Goal: Information Seeking & Learning: Learn about a topic

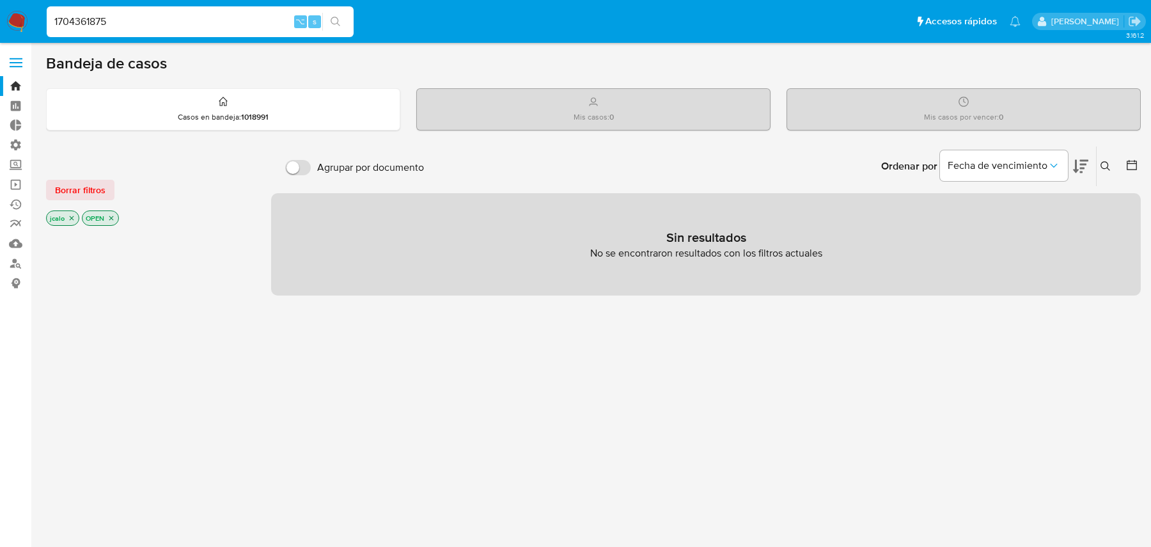
type input "1704361875"
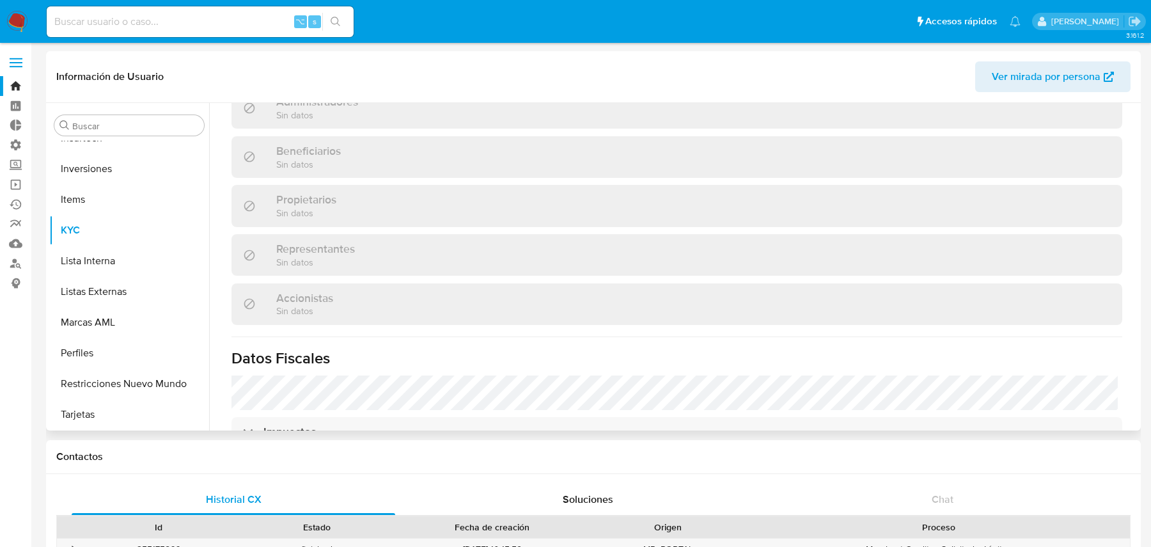
scroll to position [916, 0]
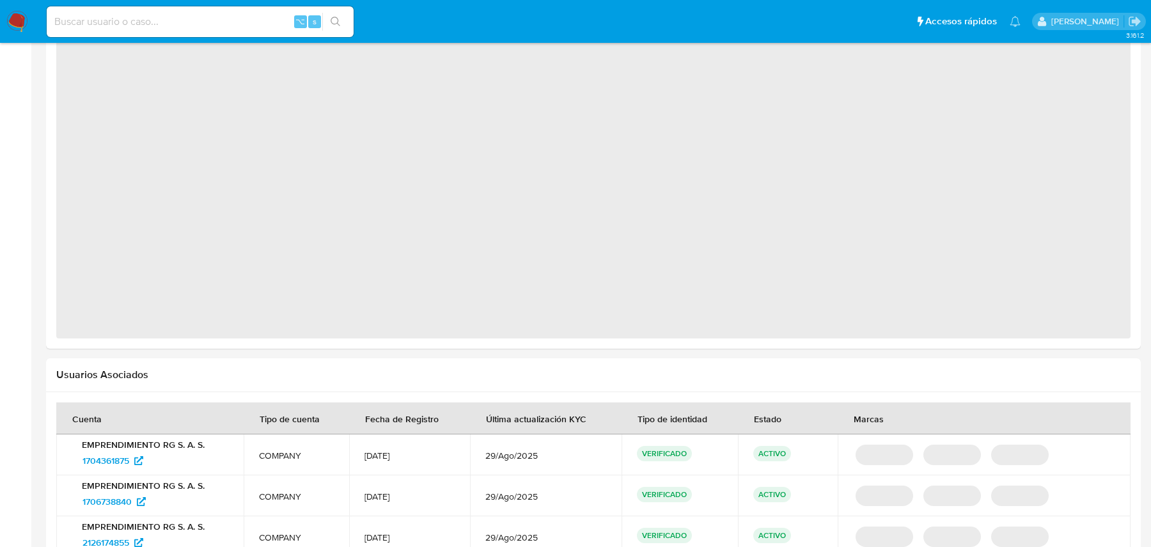
select select "10"
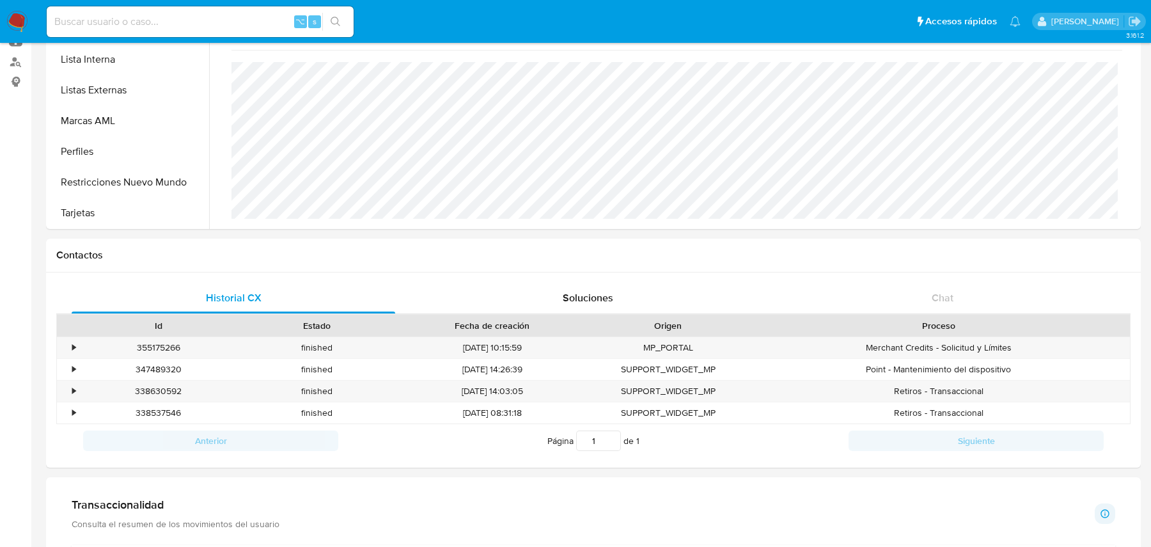
scroll to position [0, 0]
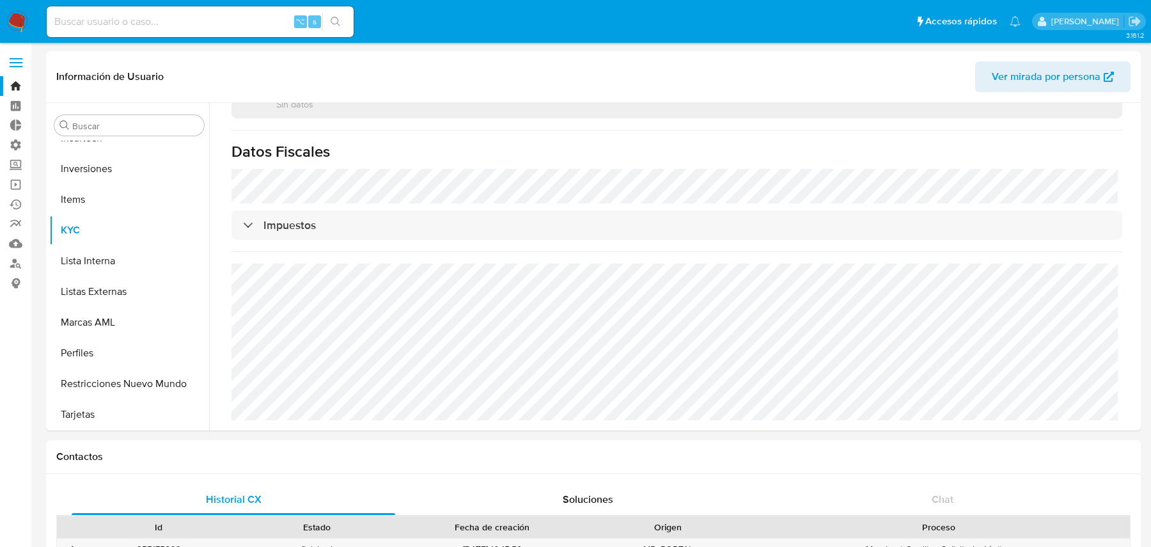
click at [223, 26] on input at bounding box center [200, 21] width 307 height 17
paste input "1071560632"
type input "1071560632"
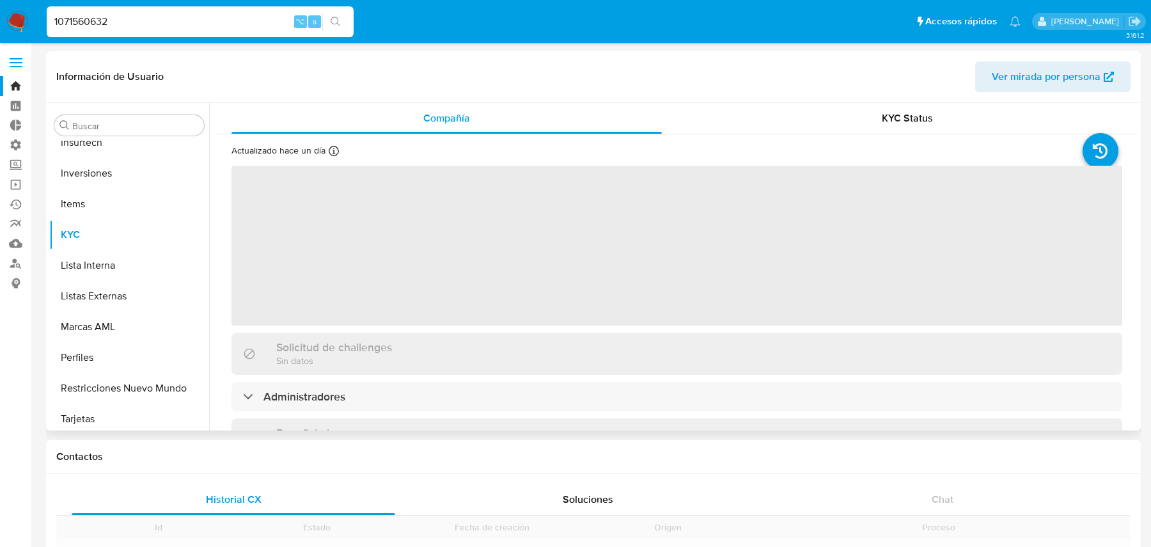
scroll to position [662, 0]
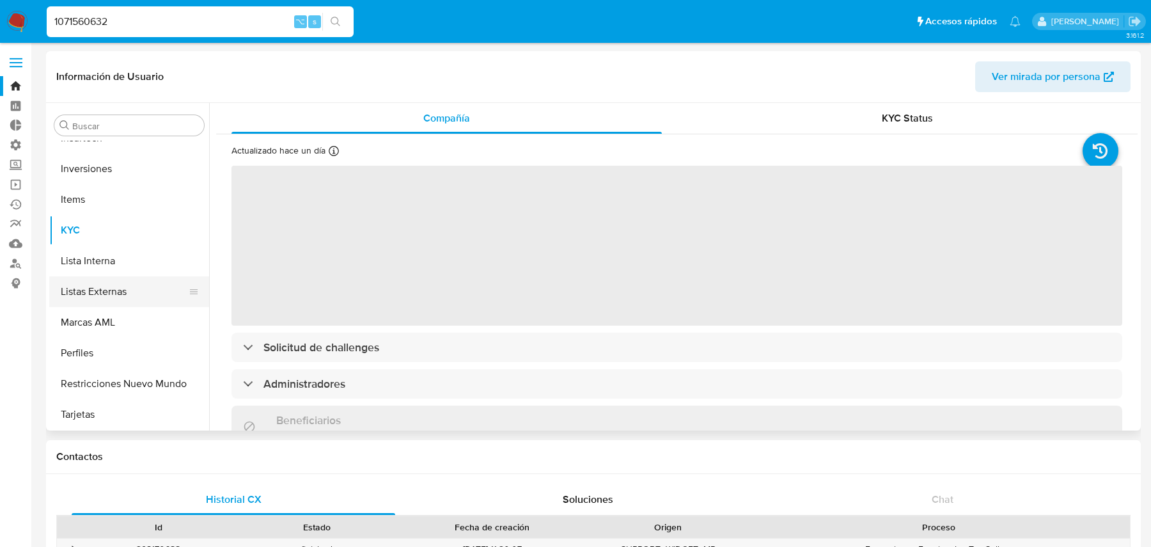
select select "10"
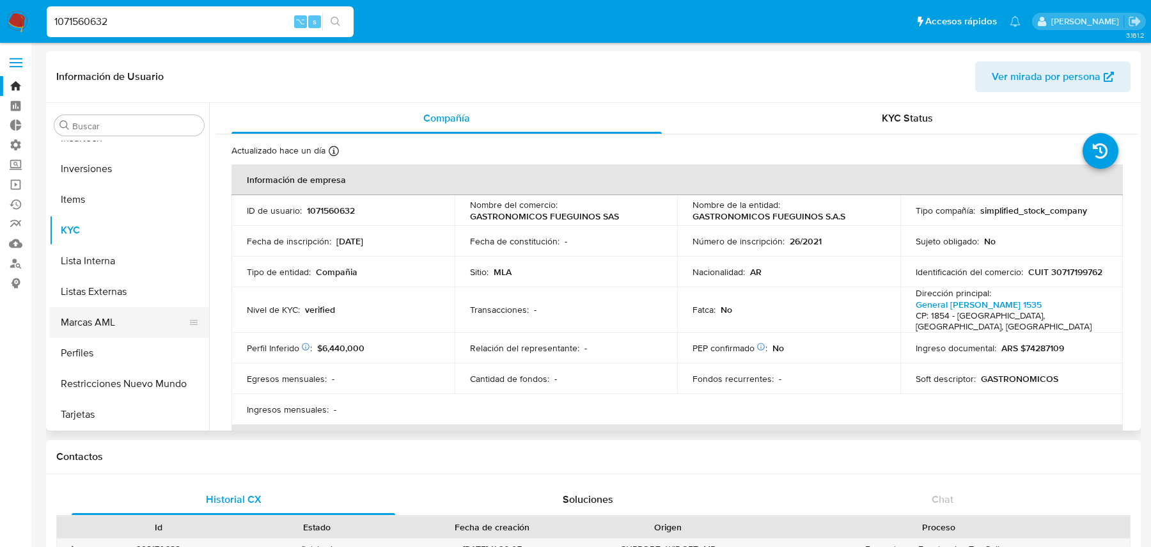
click at [111, 312] on button "Marcas AML" at bounding box center [124, 322] width 150 height 31
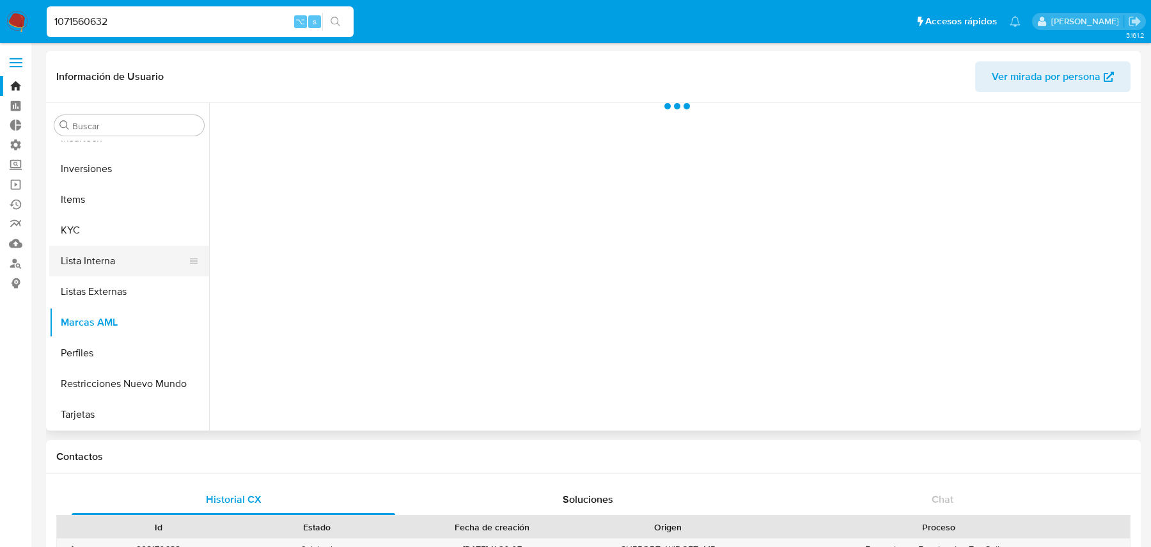
click at [109, 260] on button "Lista Interna" at bounding box center [124, 261] width 150 height 31
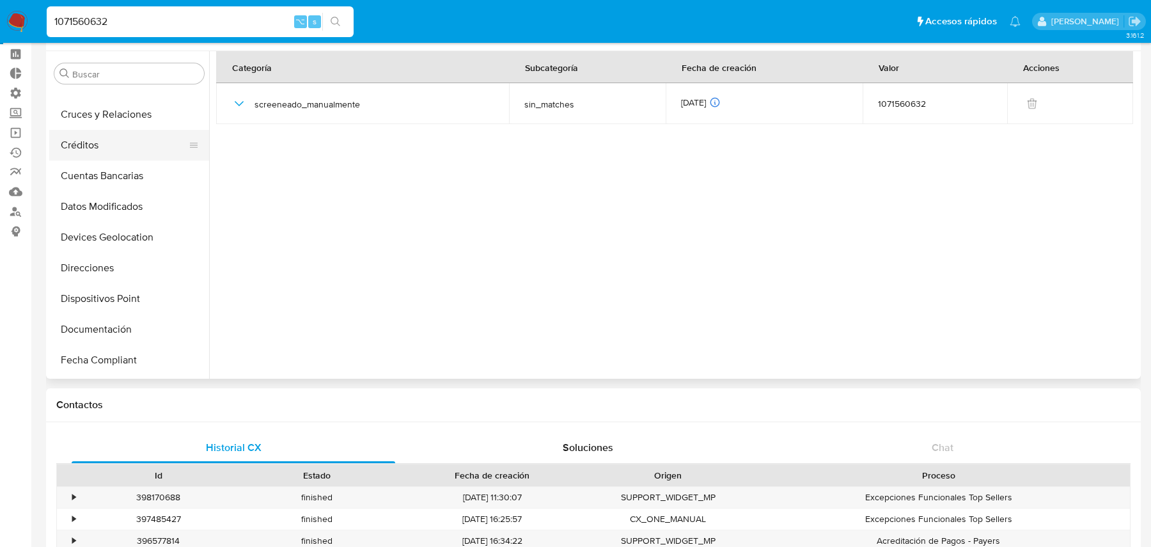
scroll to position [254, 0]
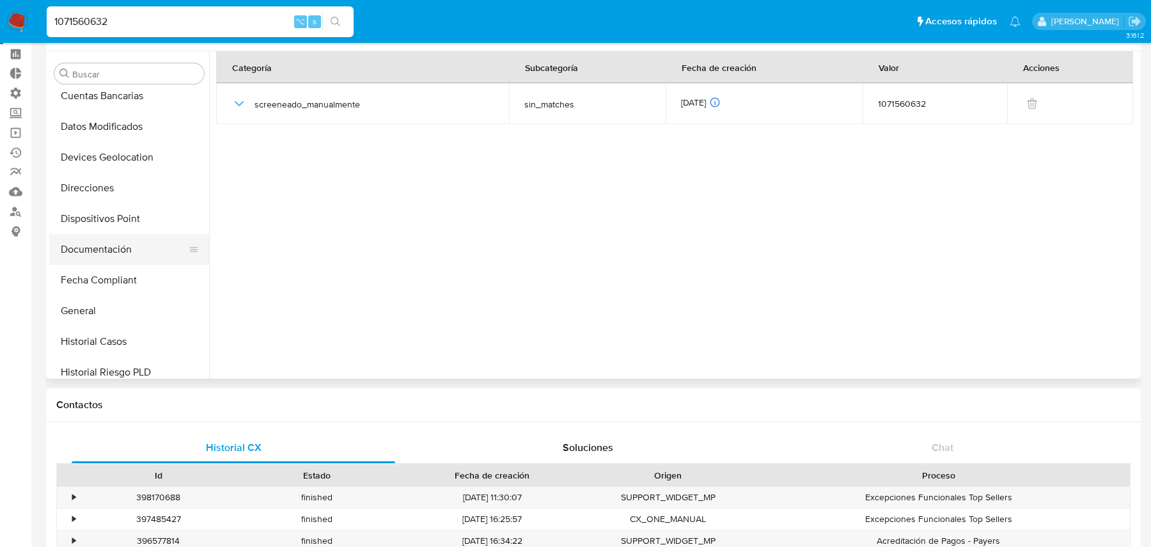
click at [97, 256] on button "Documentación" at bounding box center [124, 249] width 150 height 31
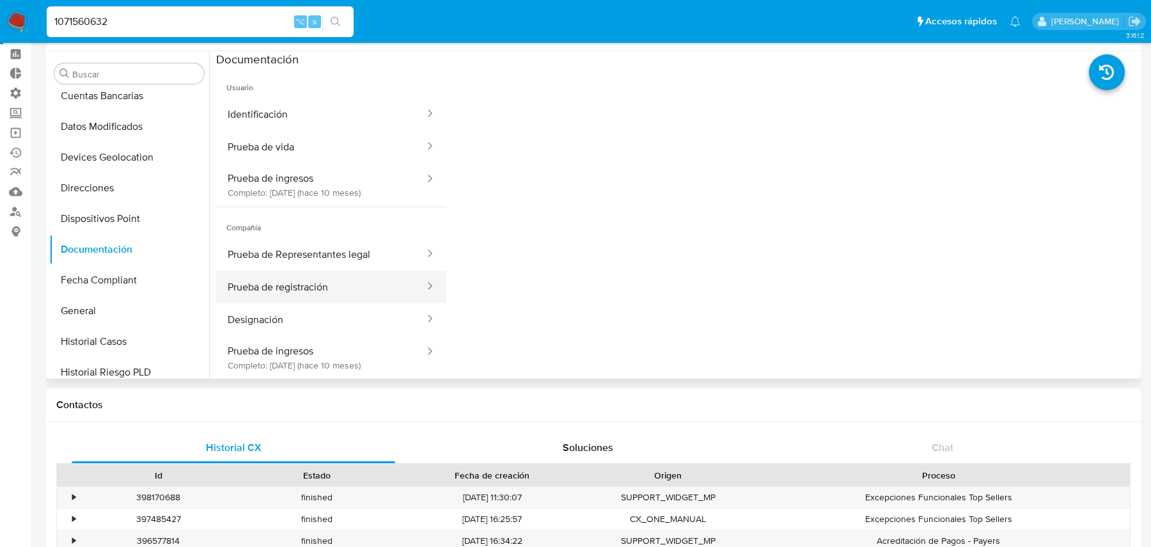
scroll to position [0, 0]
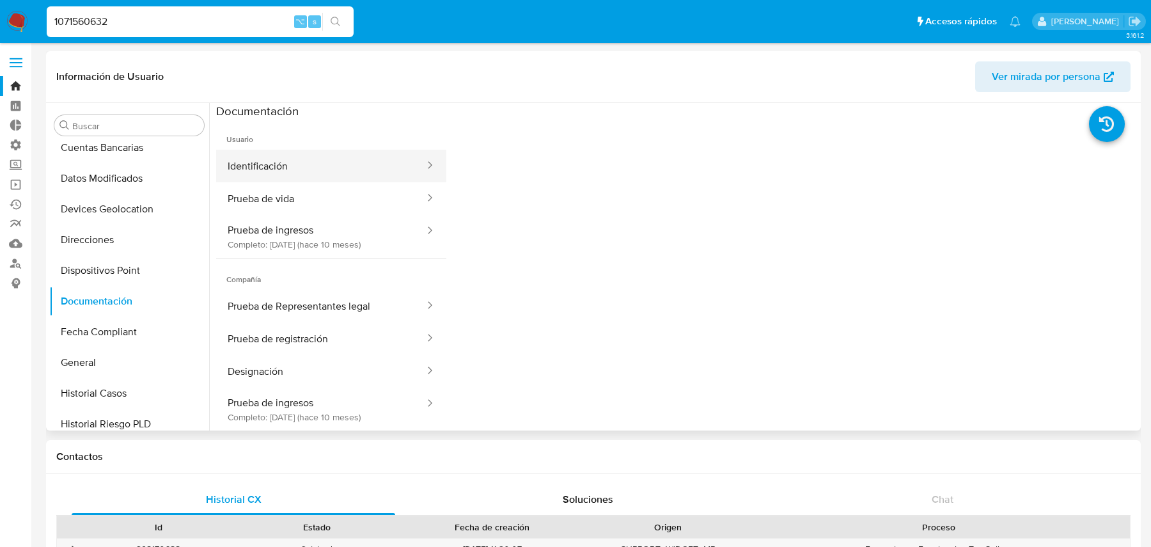
click at [353, 162] on button "Identificación" at bounding box center [321, 166] width 210 height 33
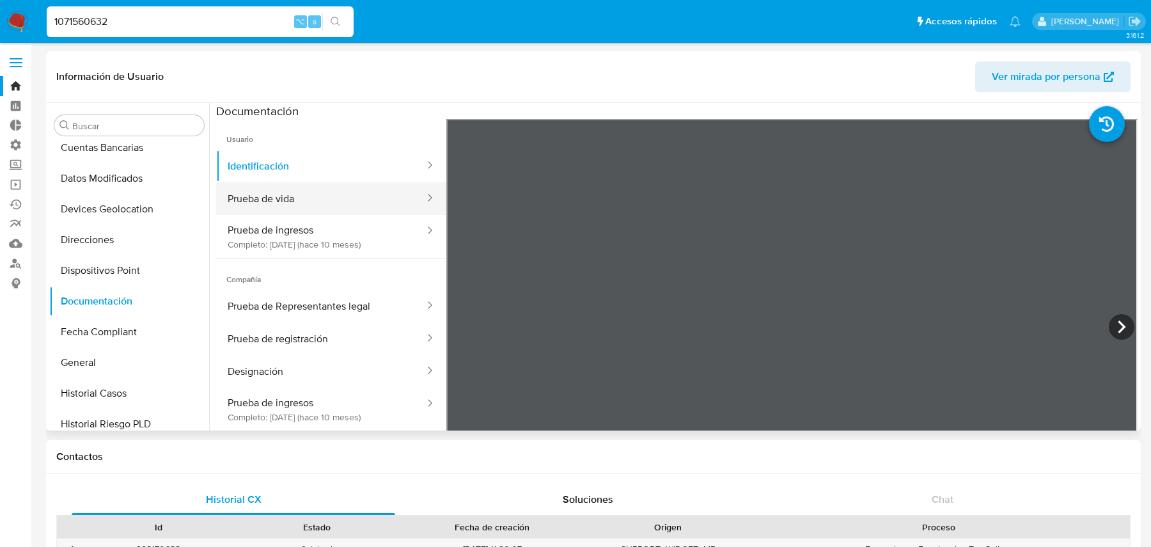
click at [393, 188] on button "Prueba de vida" at bounding box center [321, 198] width 210 height 33
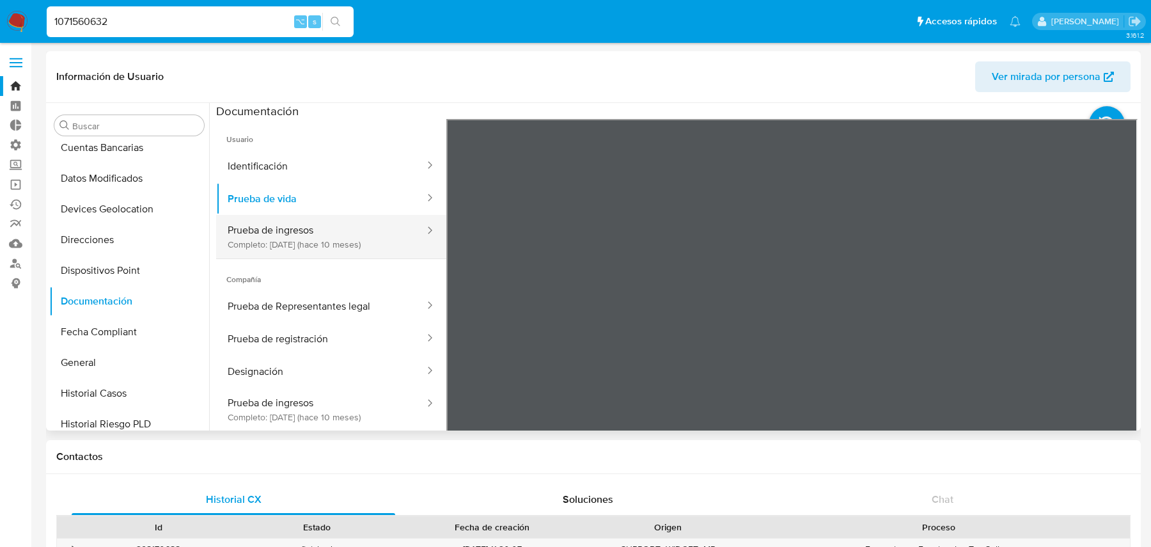
click at [380, 224] on button "Prueba de ingresos Completo: [DATE] (hace 10 meses)" at bounding box center [321, 236] width 210 height 43
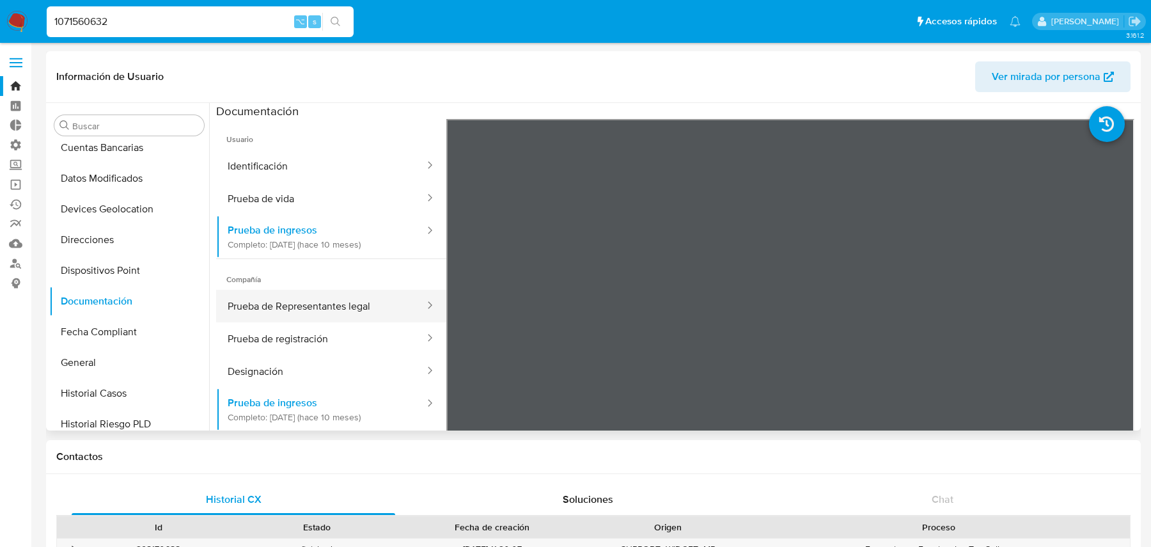
click at [340, 293] on button "Prueba de Representantes legal" at bounding box center [321, 306] width 210 height 33
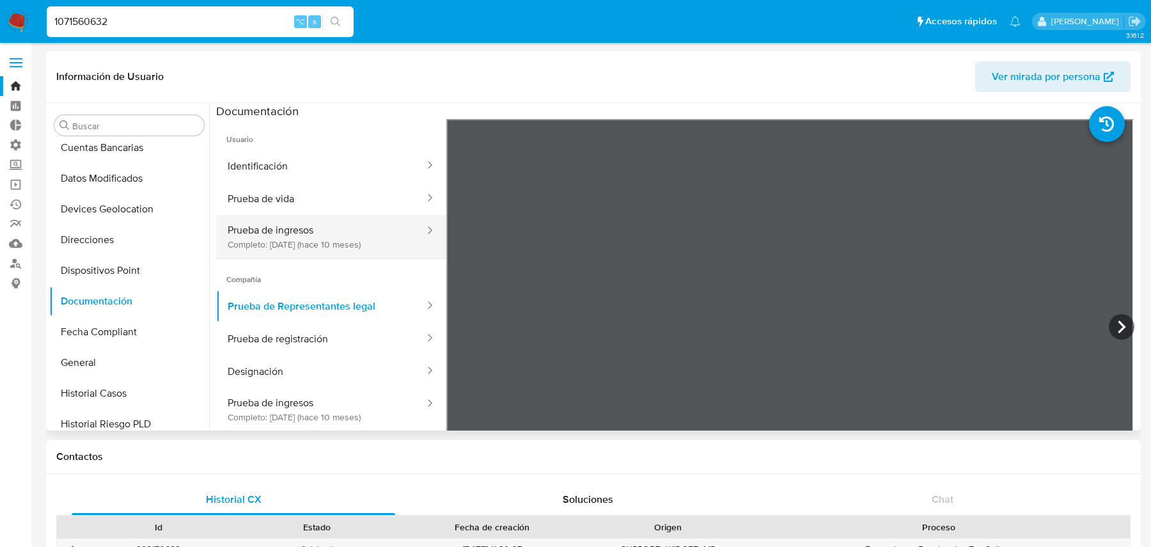
click at [366, 235] on button "Prueba de ingresos Completo: [DATE] (hace 10 meses)" at bounding box center [321, 236] width 210 height 43
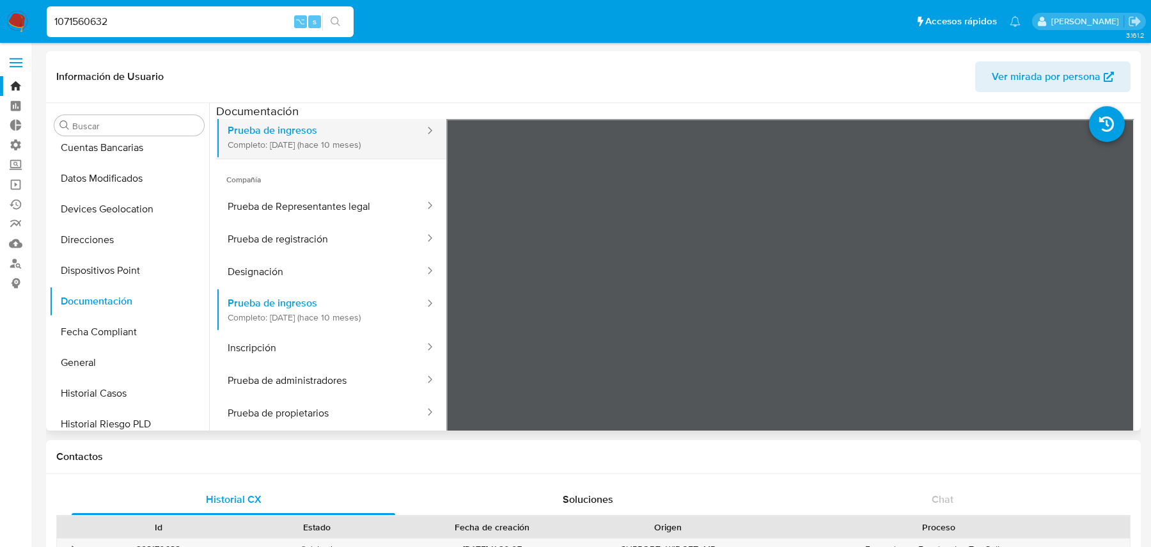
scroll to position [104, 0]
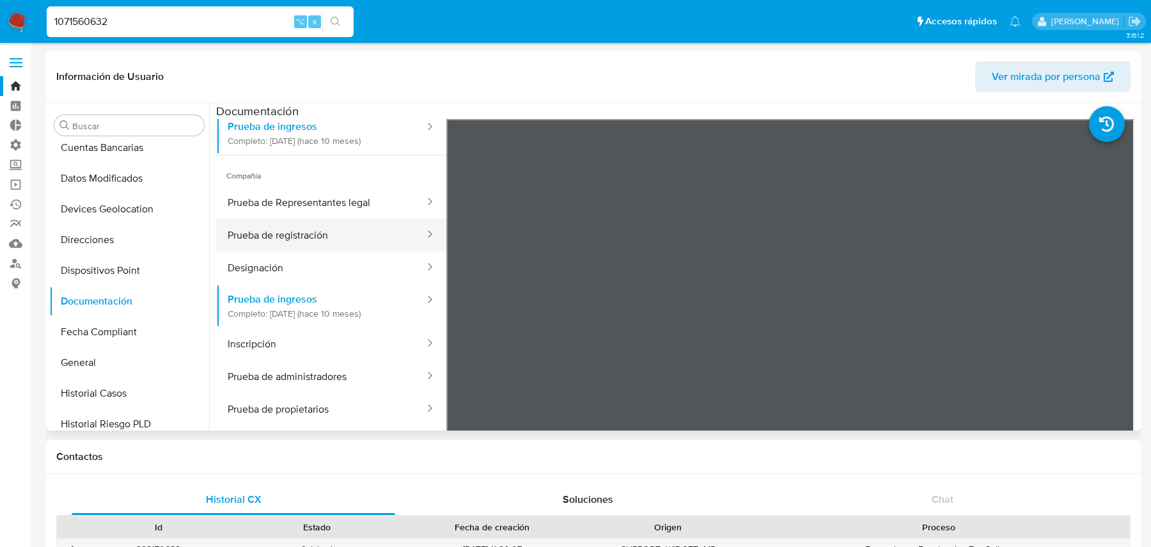
click at [292, 246] on button "Prueba de registración" at bounding box center [321, 235] width 210 height 33
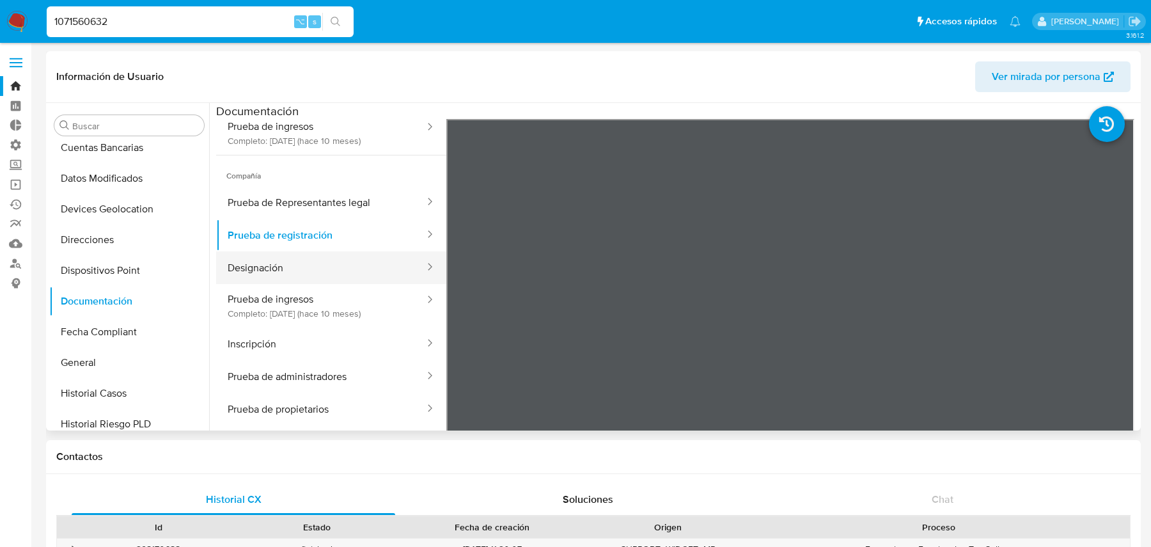
click at [277, 263] on button "Designación" at bounding box center [321, 267] width 210 height 33
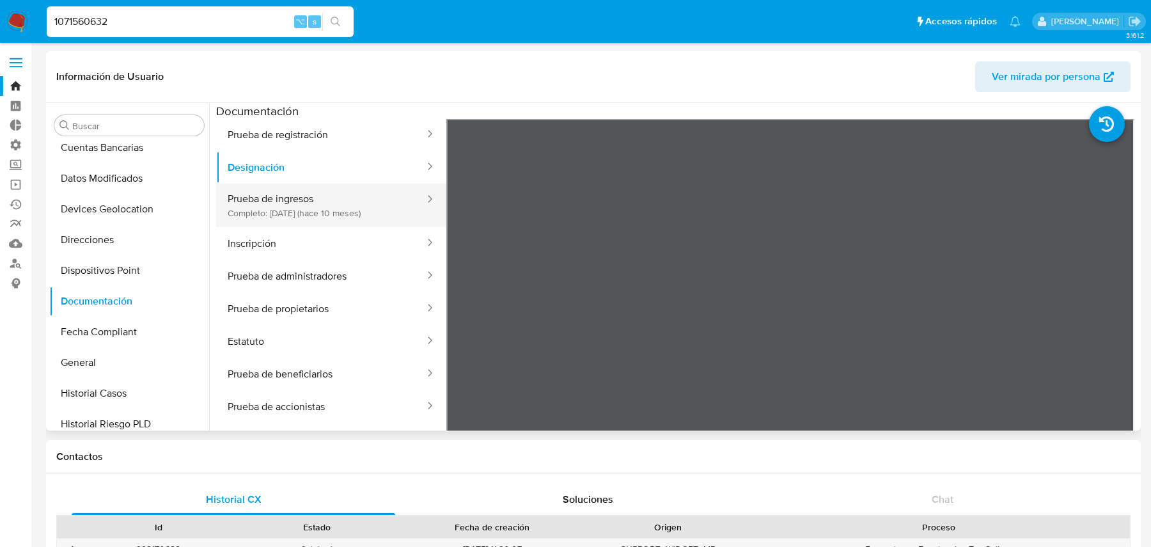
scroll to position [37, 0]
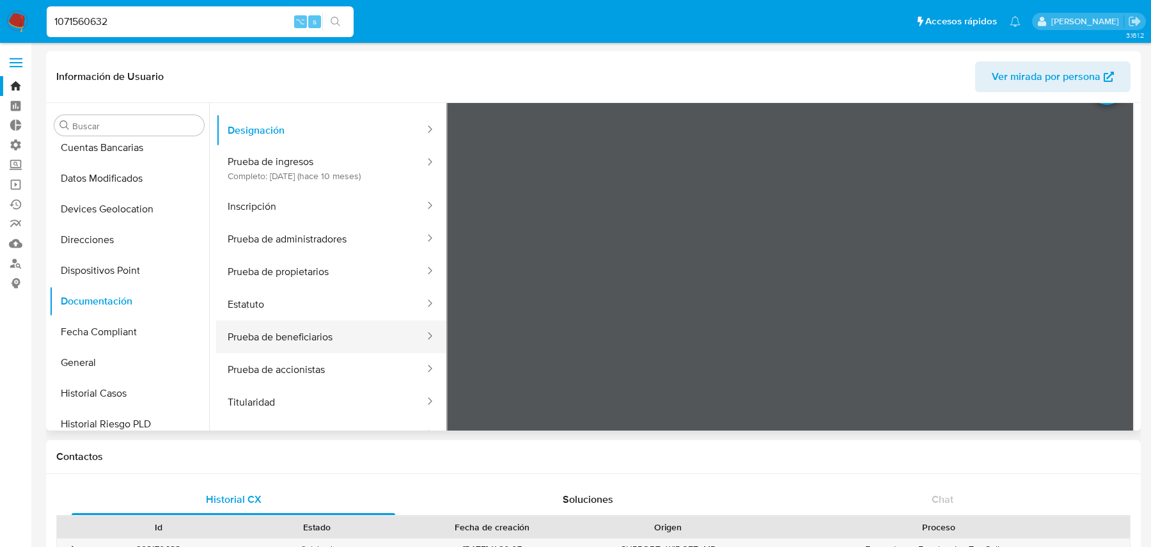
click at [265, 338] on button "Prueba de beneficiarios" at bounding box center [321, 336] width 210 height 33
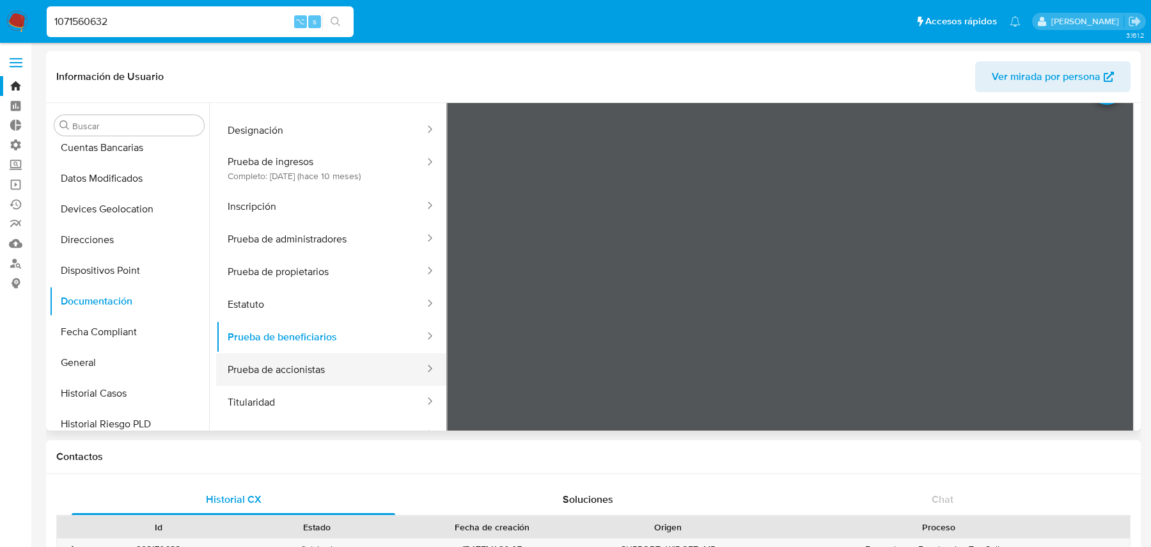
click at [263, 373] on button "Prueba de accionistas" at bounding box center [321, 369] width 210 height 33
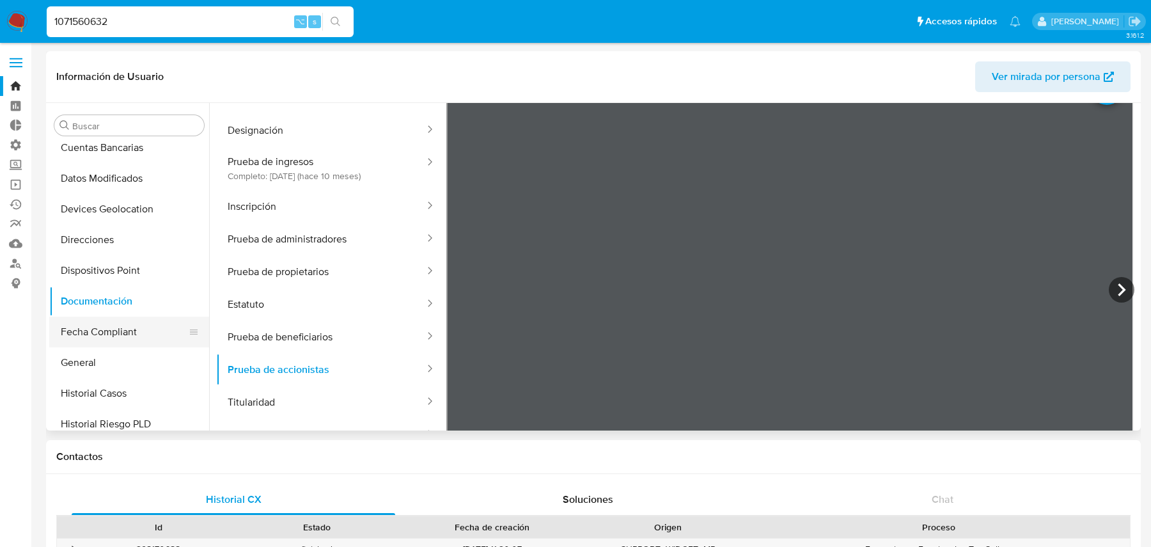
scroll to position [276, 0]
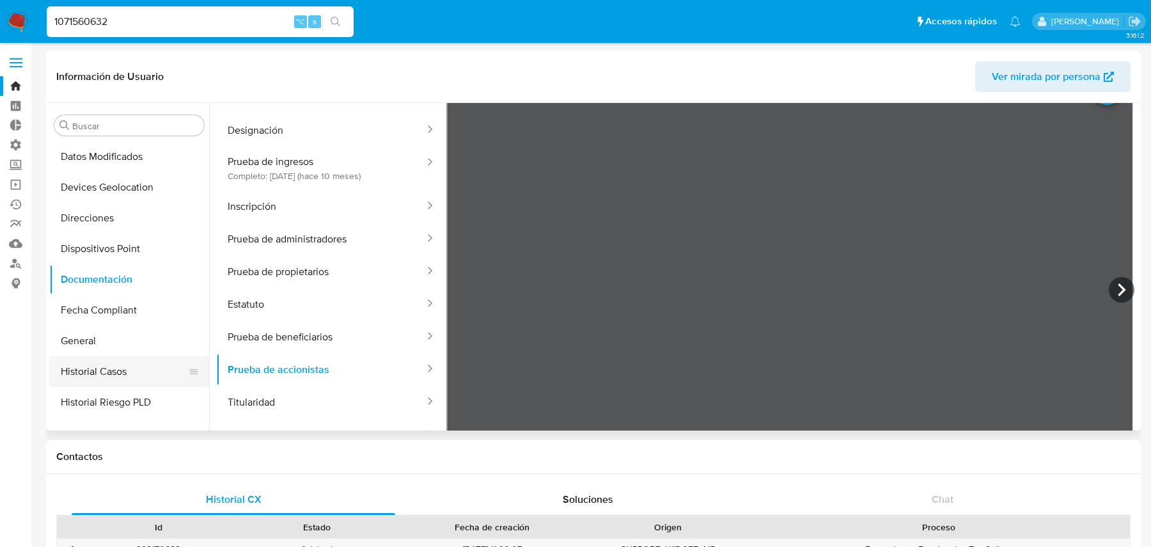
click at [91, 378] on button "Historial Casos" at bounding box center [124, 371] width 150 height 31
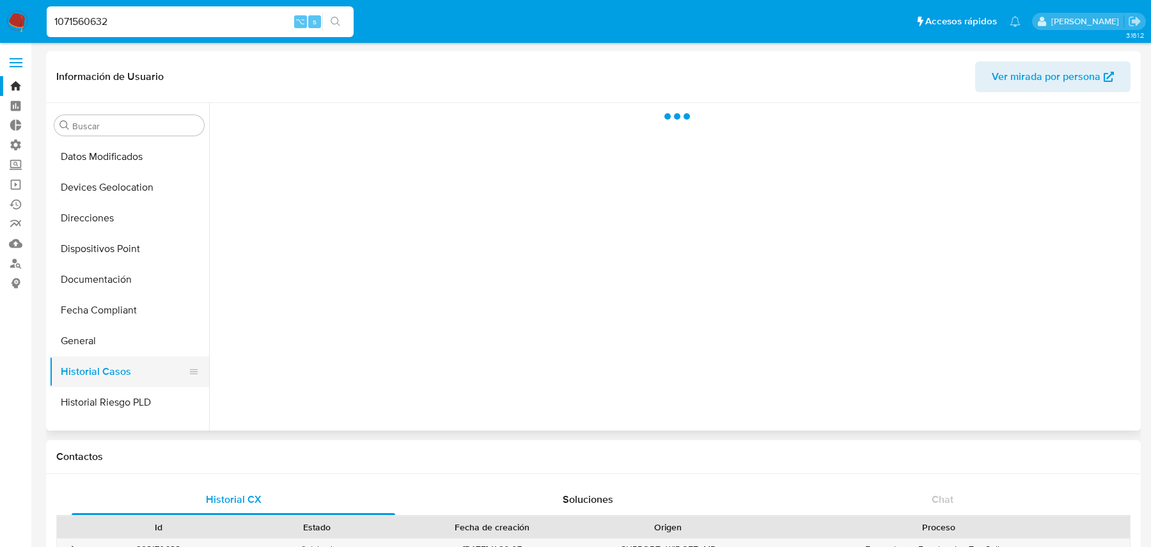
scroll to position [0, 0]
